Goal: Information Seeking & Learning: Learn about a topic

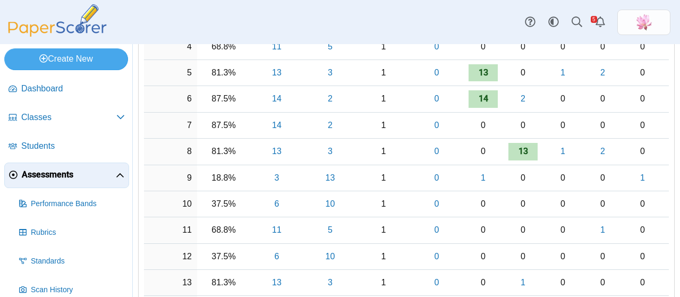
scroll to position [319, 0]
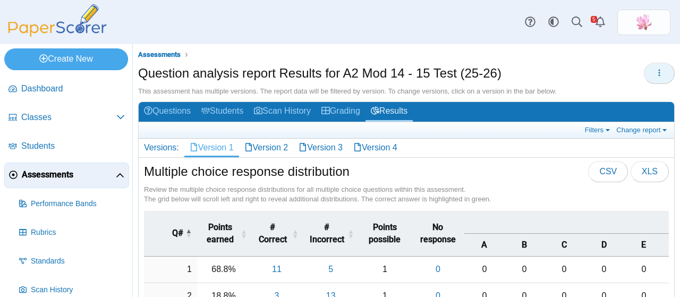
click at [646, 76] on button "button" at bounding box center [658, 73] width 31 height 21
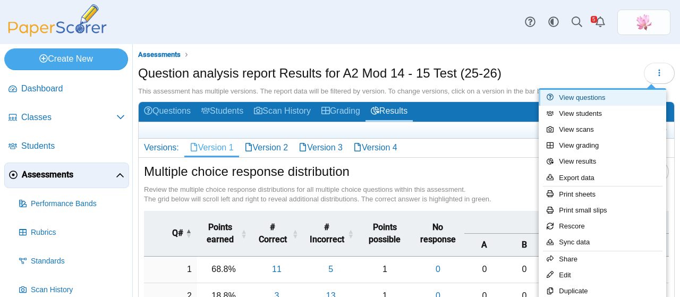
click at [588, 99] on link "View questions" at bounding box center [601, 98] width 127 height 16
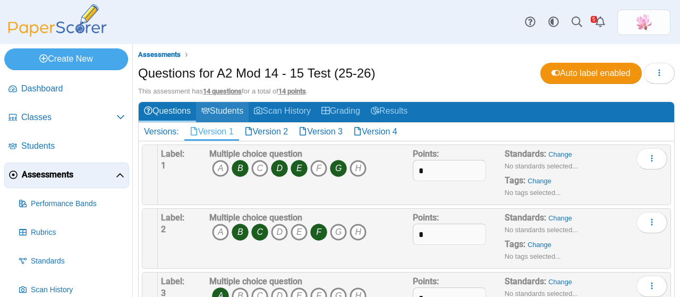
click at [241, 107] on link "Students" at bounding box center [222, 112] width 53 height 20
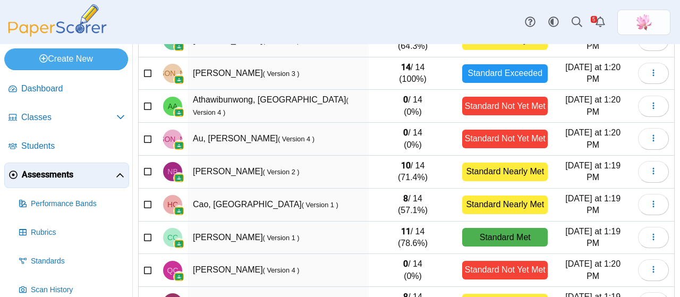
scroll to position [221, 0]
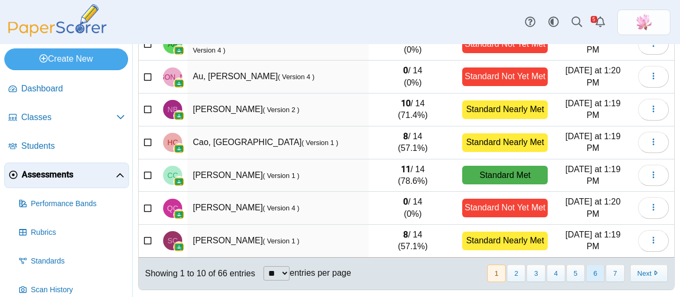
click at [596, 271] on button "6" at bounding box center [595, 273] width 19 height 18
